Goal: Task Accomplishment & Management: Use online tool/utility

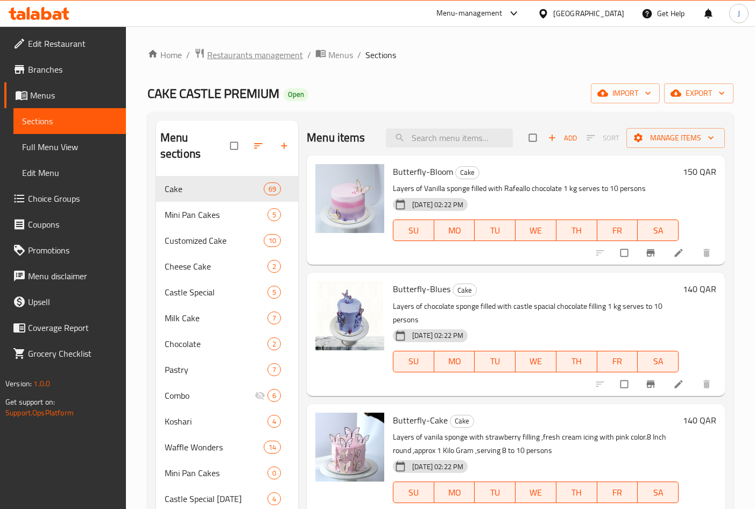
click at [262, 54] on span "Restaurants management" at bounding box center [255, 54] width 96 height 13
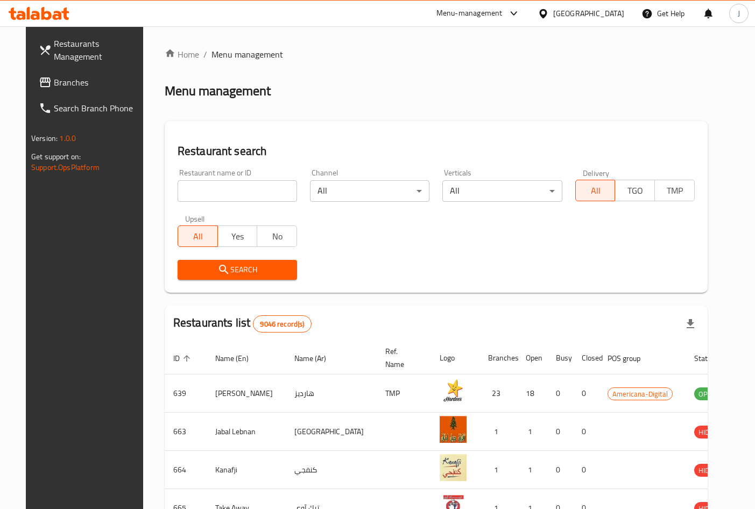
click at [228, 193] on input "search" at bounding box center [237, 191] width 119 height 22
paste input "774715"
click button "Search" at bounding box center [237, 270] width 119 height 20
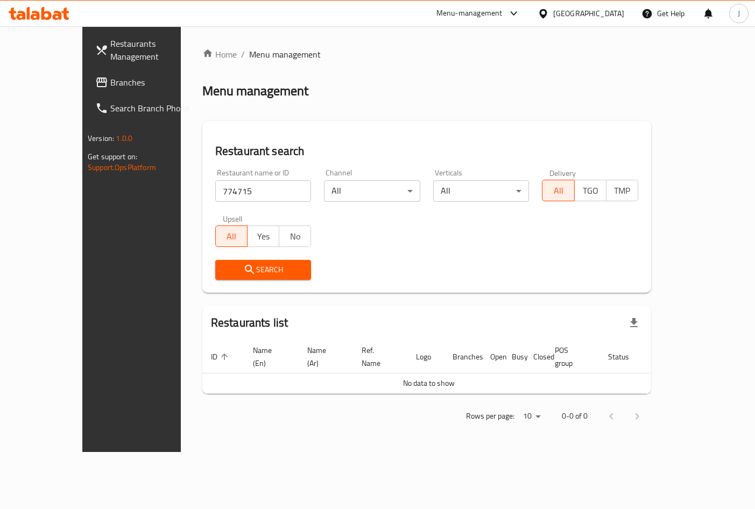
click at [227, 187] on input "774715" at bounding box center [263, 191] width 96 height 22
paste input "Mr [PERSON_NAME] Tea"
click button "Search" at bounding box center [263, 270] width 96 height 20
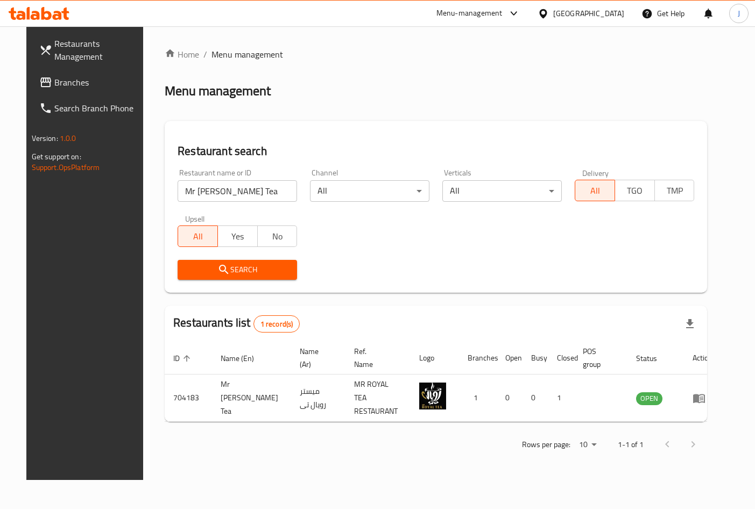
click at [245, 196] on input "Mr [PERSON_NAME] Tea" at bounding box center [237, 191] width 119 height 22
paste input "New"
type input "New Royal Tea"
click button "Search" at bounding box center [237, 270] width 119 height 20
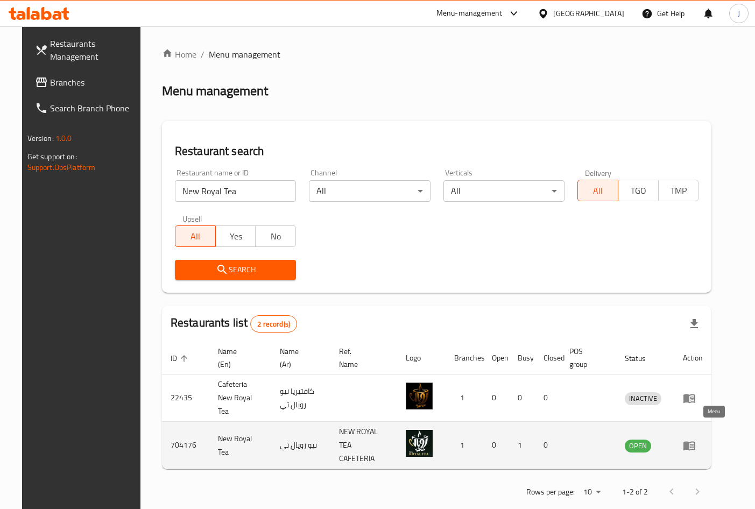
click at [696, 439] on icon "enhanced table" at bounding box center [689, 445] width 13 height 13
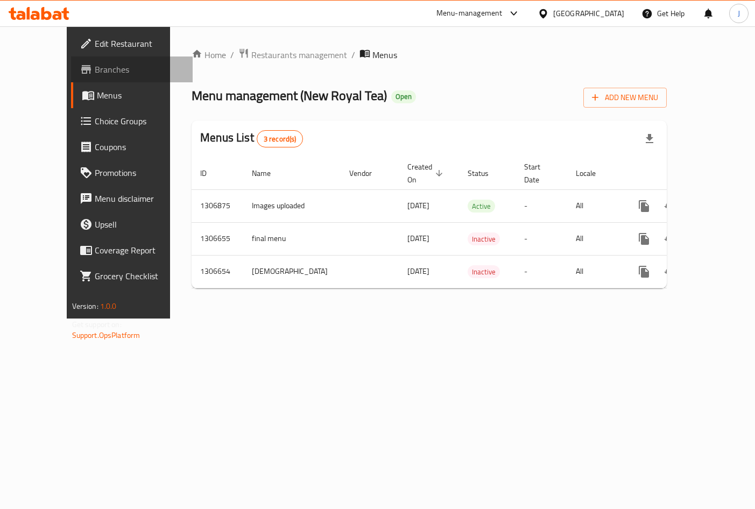
click at [95, 70] on span "Branches" at bounding box center [139, 69] width 89 height 13
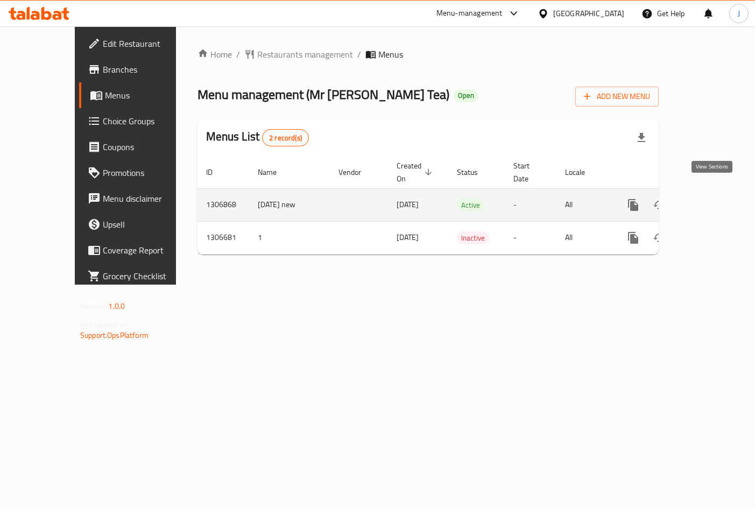
click at [707, 200] on icon "enhanced table" at bounding box center [711, 205] width 10 height 10
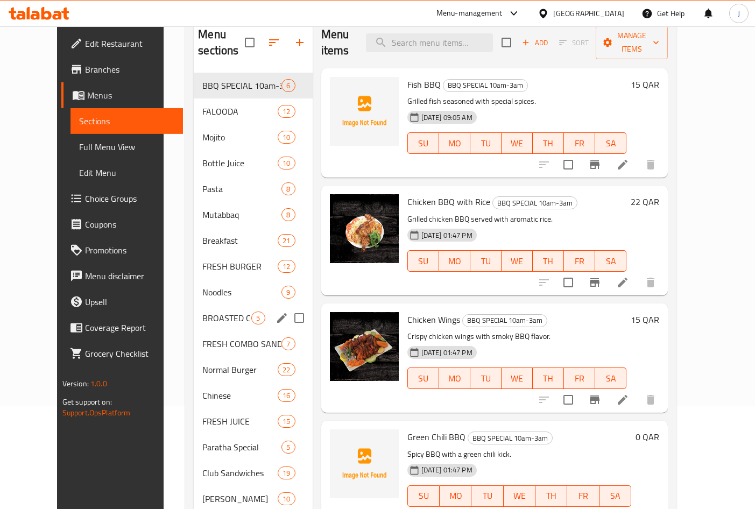
scroll to position [60, 0]
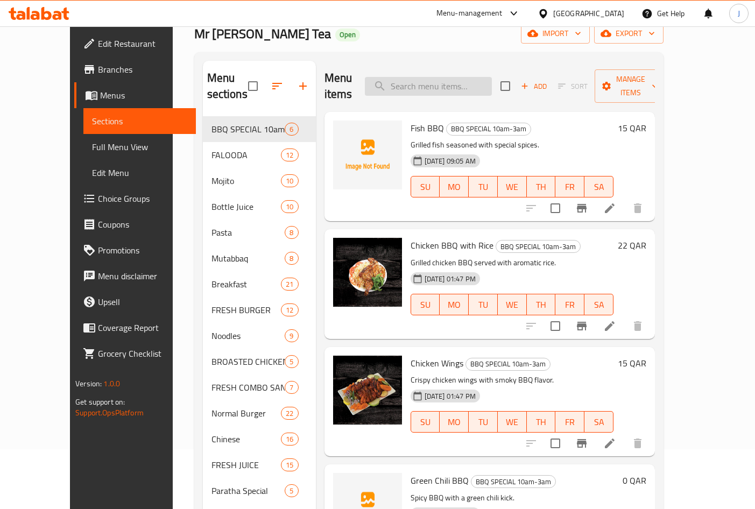
click at [447, 81] on input "search" at bounding box center [428, 86] width 127 height 19
type input "drinks"
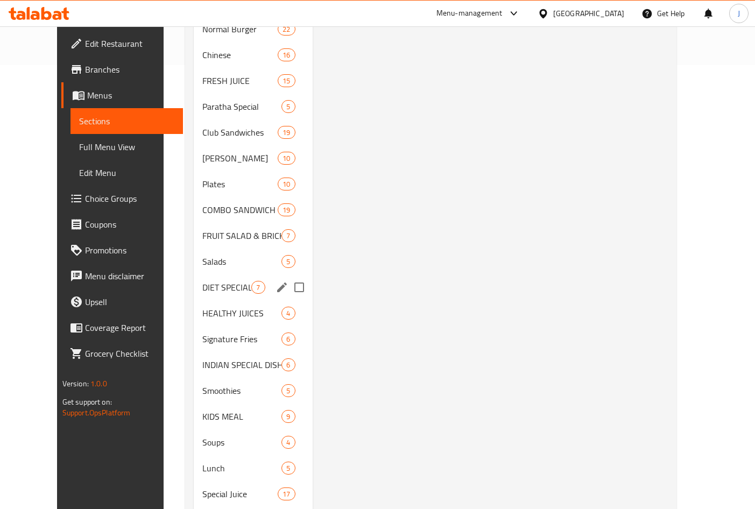
scroll to position [554, 0]
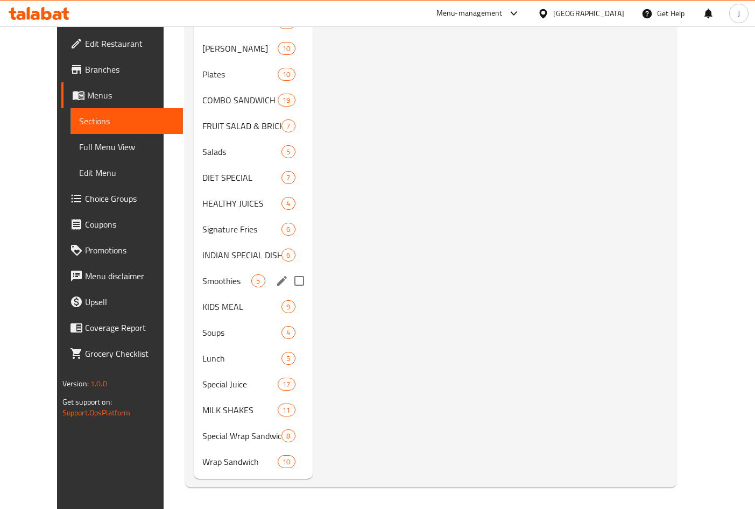
click at [194, 287] on div "Smoothies 5" at bounding box center [253, 281] width 118 height 26
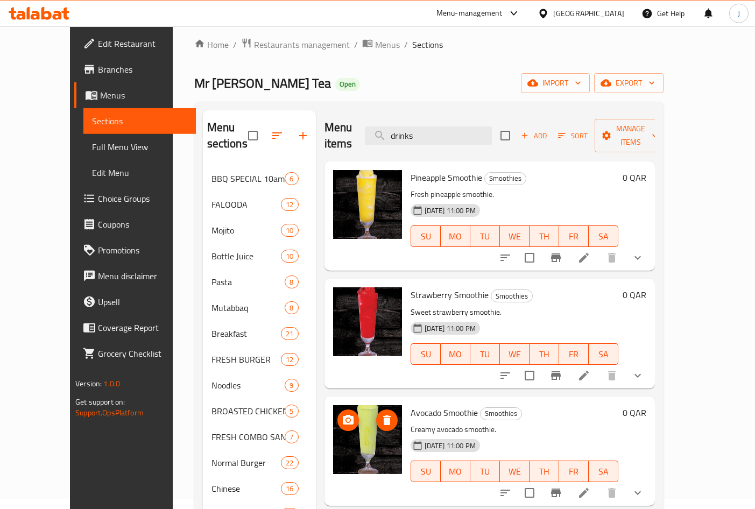
scroll to position [5, 0]
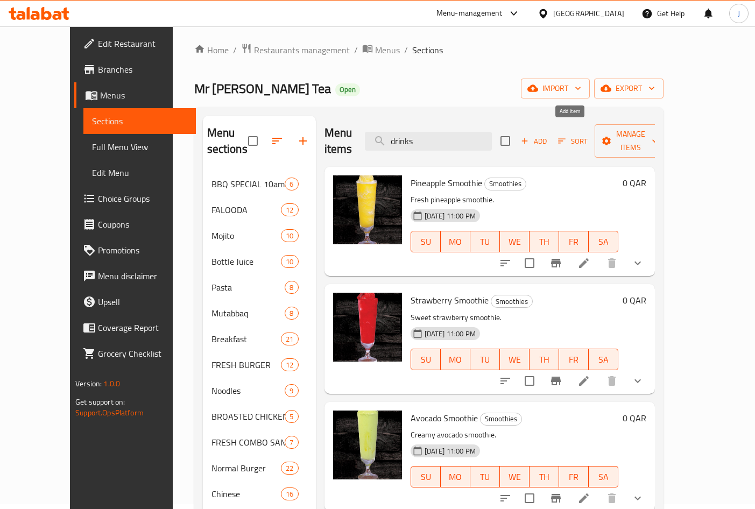
click at [548, 137] on span "Add" at bounding box center [533, 141] width 29 height 12
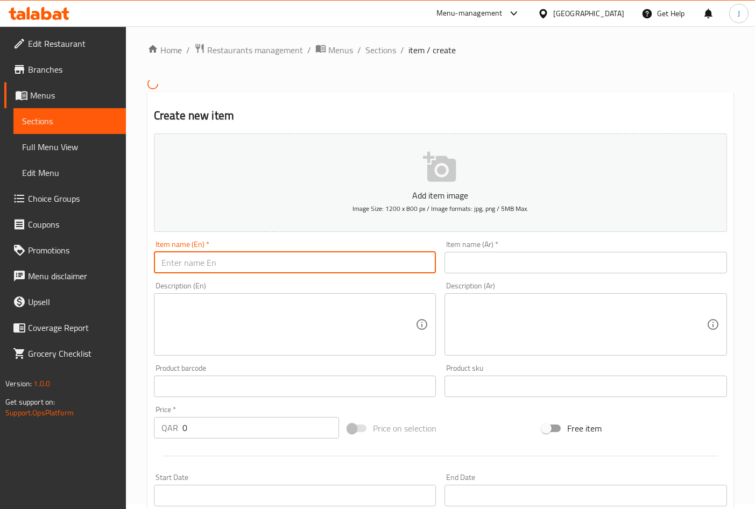
click at [289, 258] on input "text" at bounding box center [295, 263] width 282 height 22
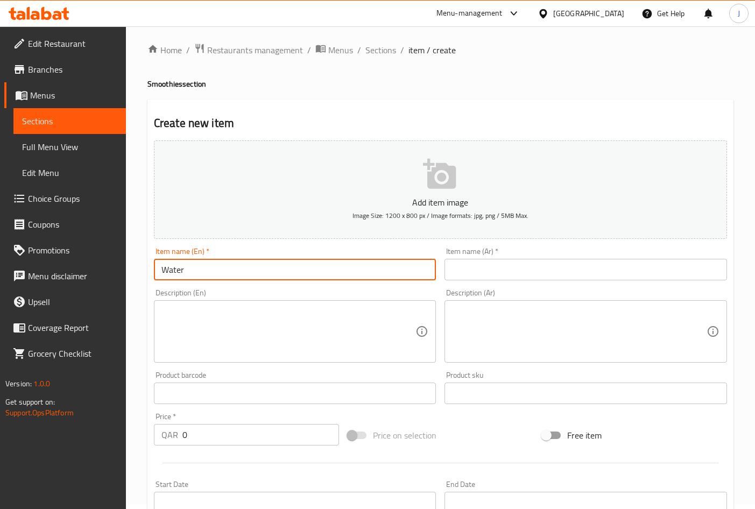
type input "Water"
click at [516, 275] on input "text" at bounding box center [585, 270] width 282 height 22
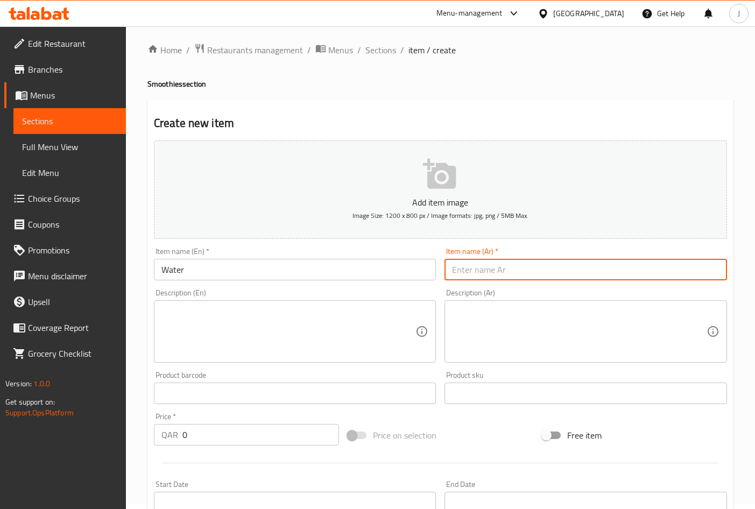
click at [199, 268] on input "Water" at bounding box center [295, 270] width 282 height 22
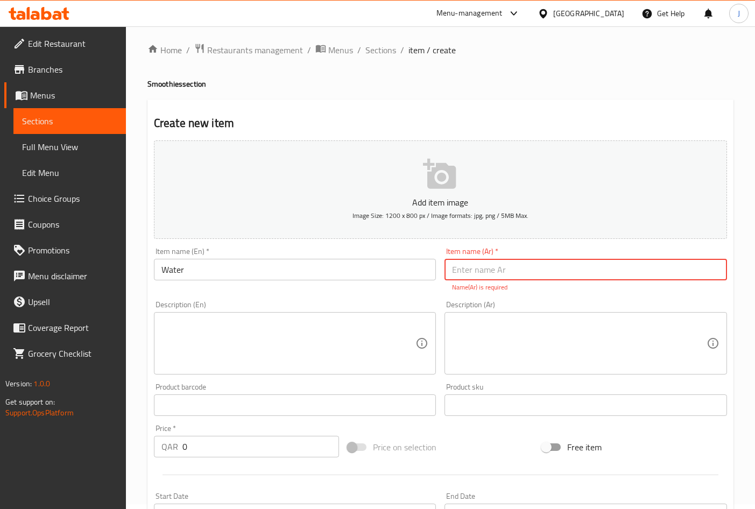
click at [500, 270] on input "text" at bounding box center [585, 270] width 282 height 22
paste input "ماء"
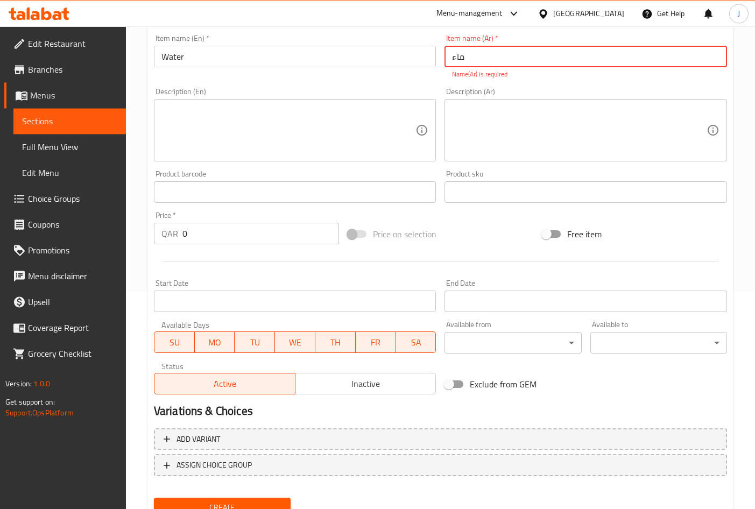
scroll to position [224, 0]
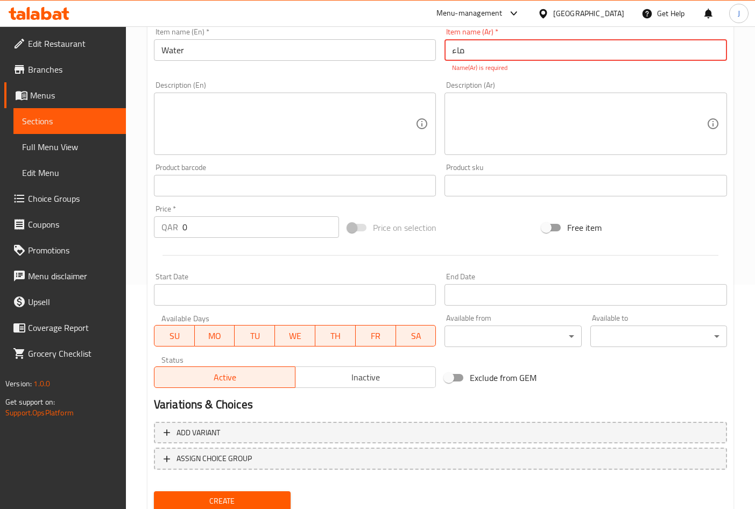
type input "ماء"
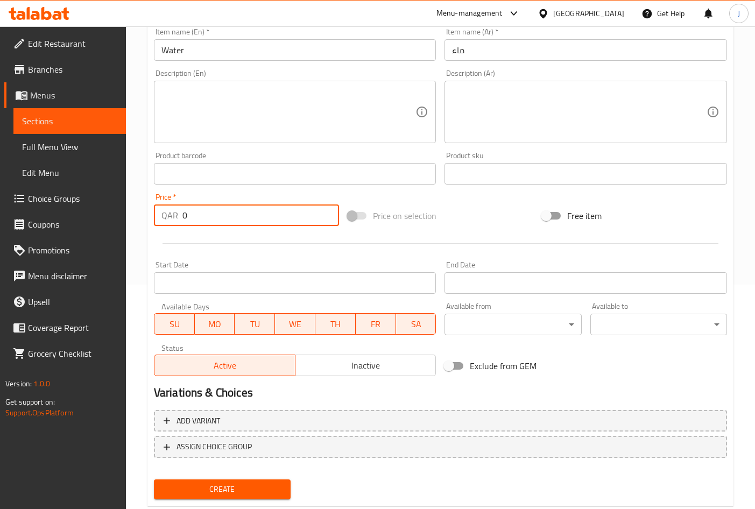
drag, startPoint x: 195, startPoint y: 227, endPoint x: 154, endPoint y: 233, distance: 41.3
click at [182, 226] on input "0" at bounding box center [260, 215] width 157 height 22
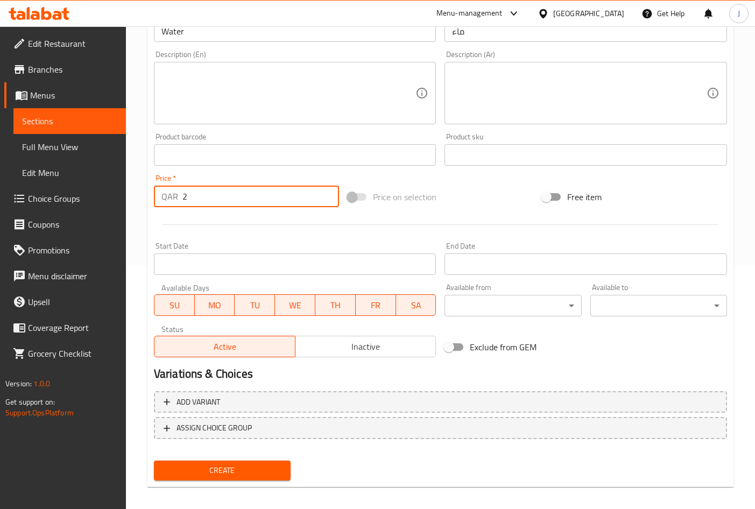
scroll to position [252, 0]
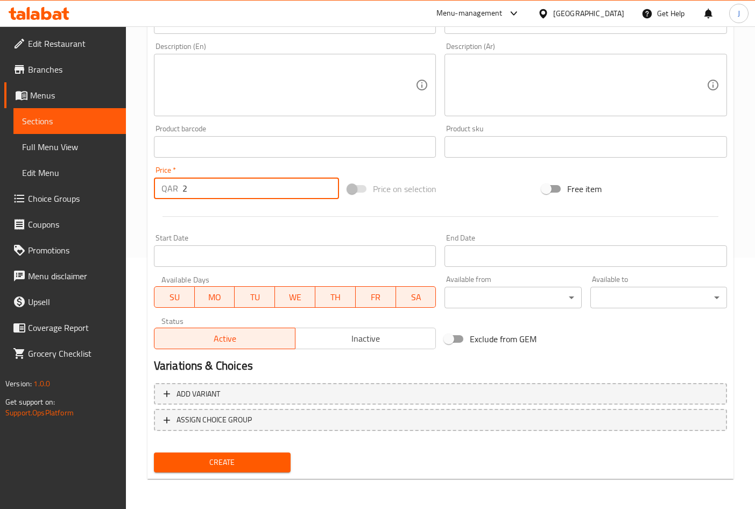
type input "2"
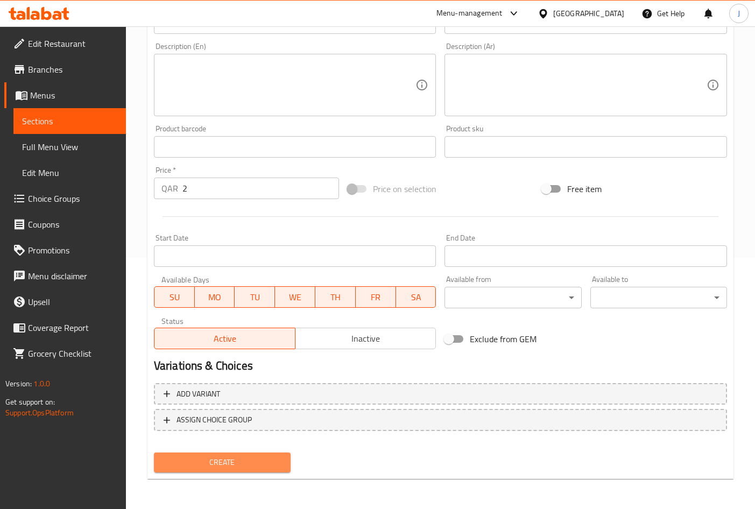
click at [220, 462] on span "Create" at bounding box center [221, 462] width 119 height 13
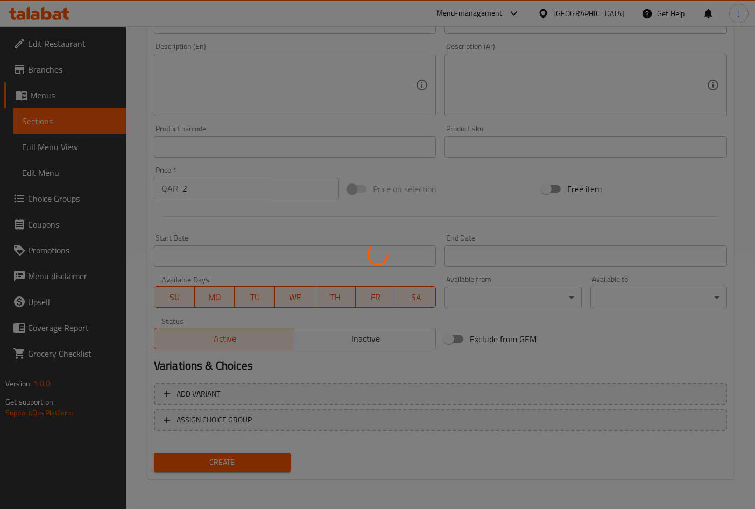
type input "0"
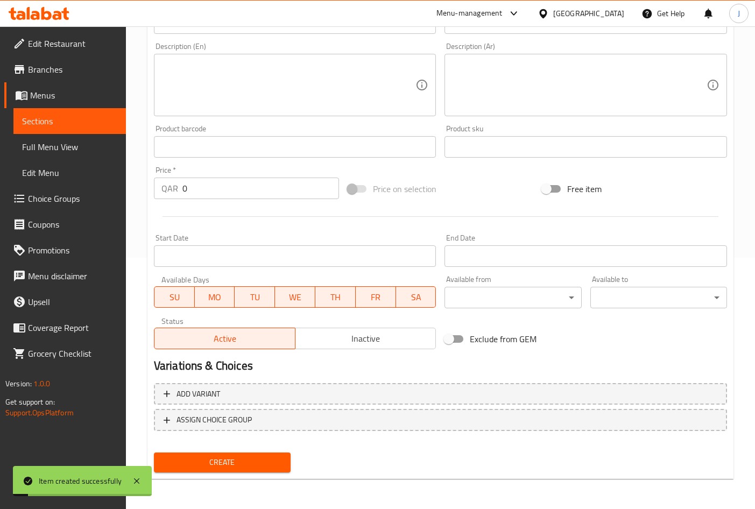
scroll to position [0, 0]
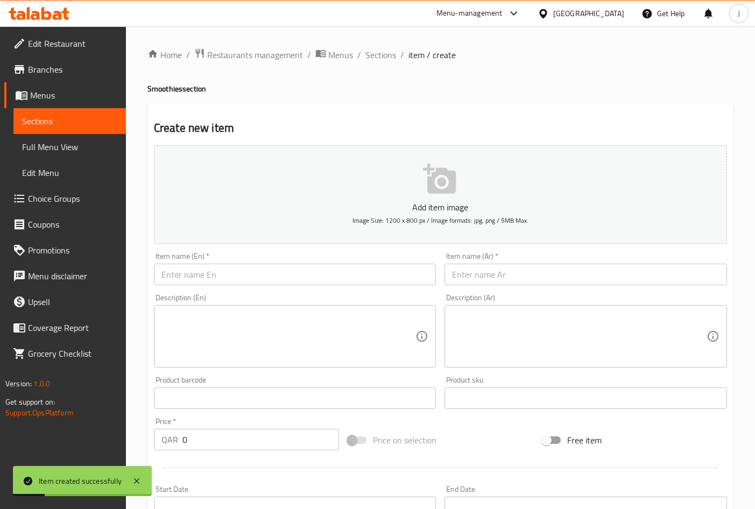
drag, startPoint x: 411, startPoint y: 52, endPoint x: 379, endPoint y: 58, distance: 32.8
click at [411, 52] on span "item / create" at bounding box center [431, 54] width 47 height 13
click at [379, 58] on span "Sections" at bounding box center [380, 54] width 31 height 13
